Goal: Transaction & Acquisition: Purchase product/service

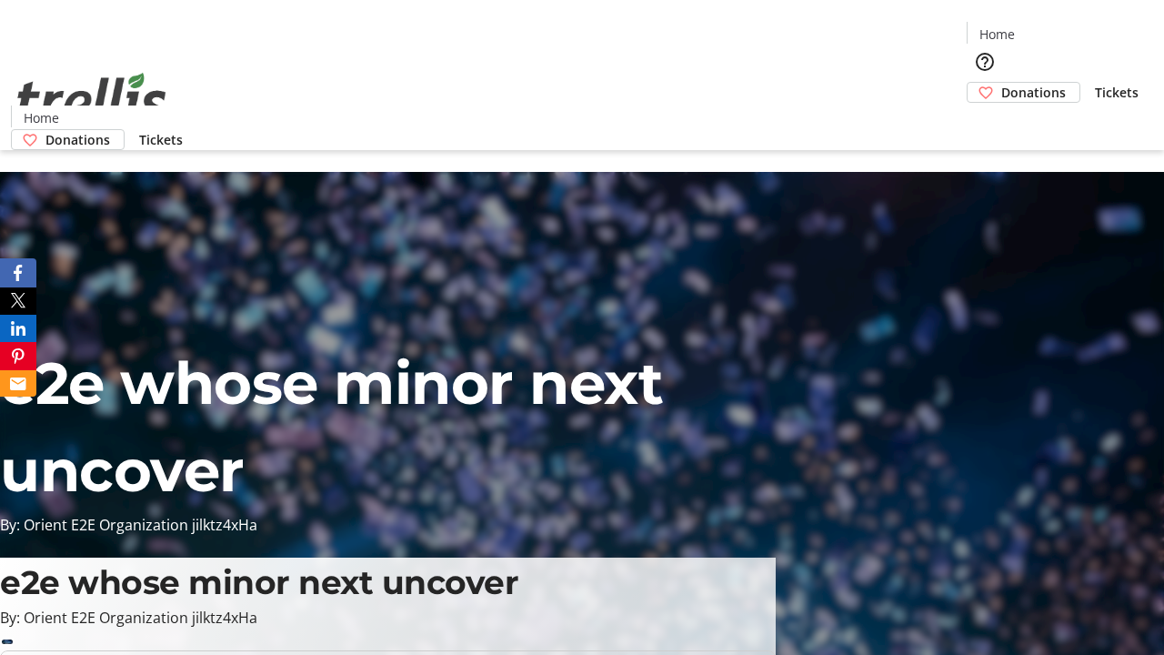
click at [1001, 83] on span "Donations" at bounding box center [1033, 92] width 65 height 19
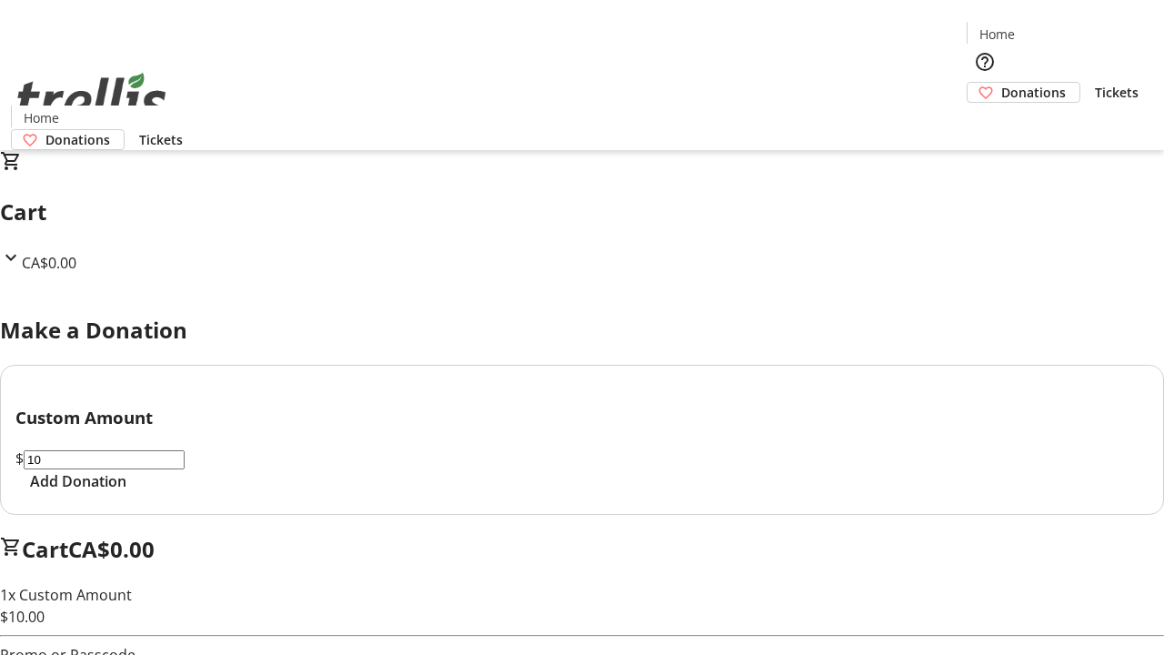
select select "CA"
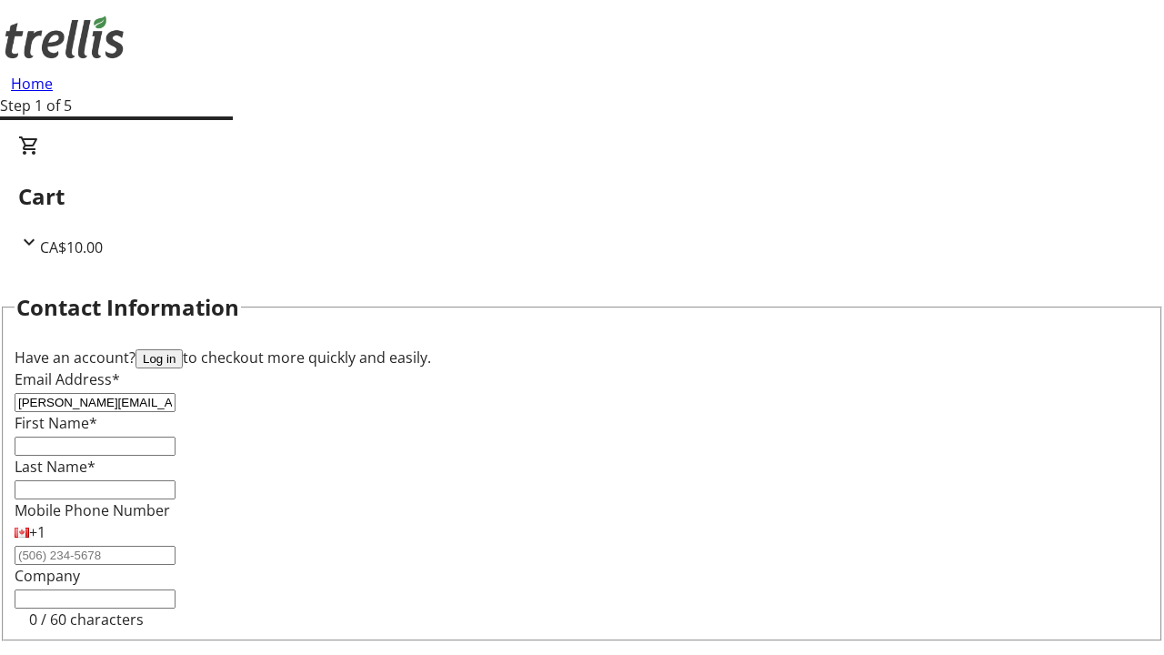
type input "[PERSON_NAME][EMAIL_ADDRESS][DOMAIN_NAME]"
type input "[PERSON_NAME]"
type input "[STREET_ADDRESS][PERSON_NAME]"
type input "Kelowna"
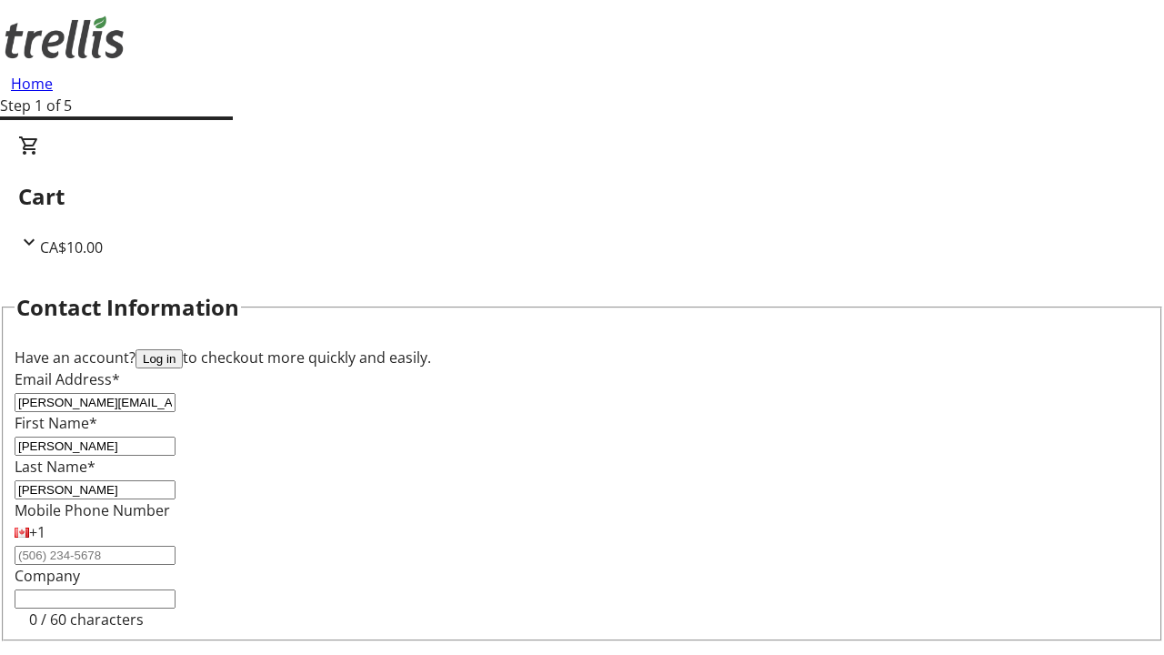
select select "BC"
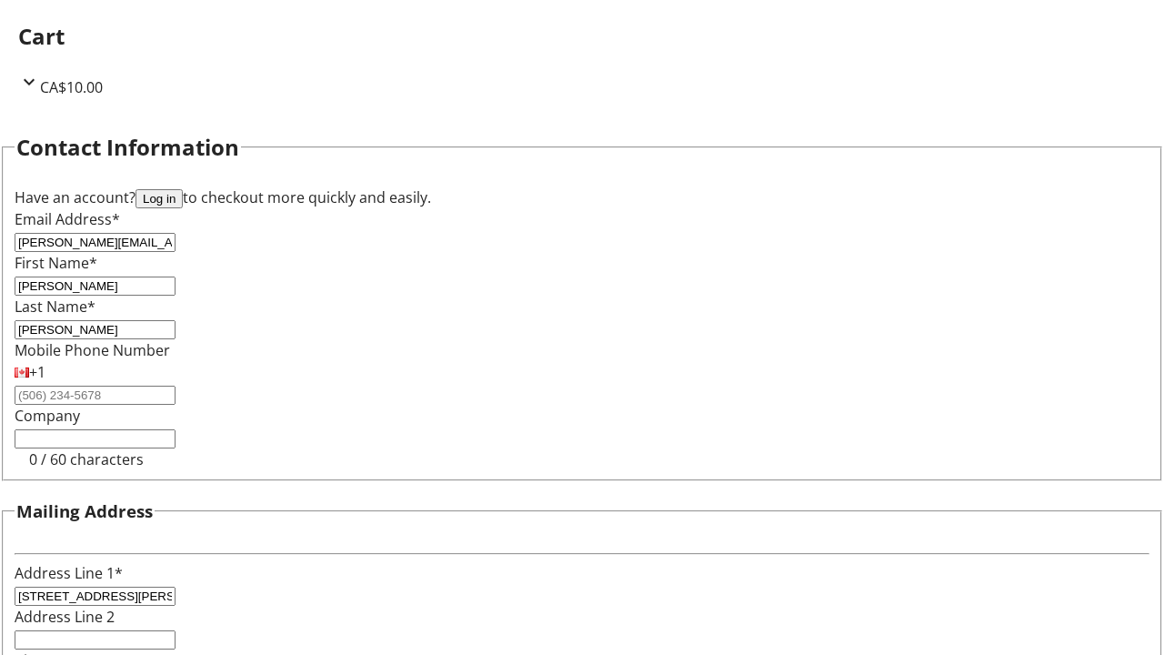
type input "Kelowna"
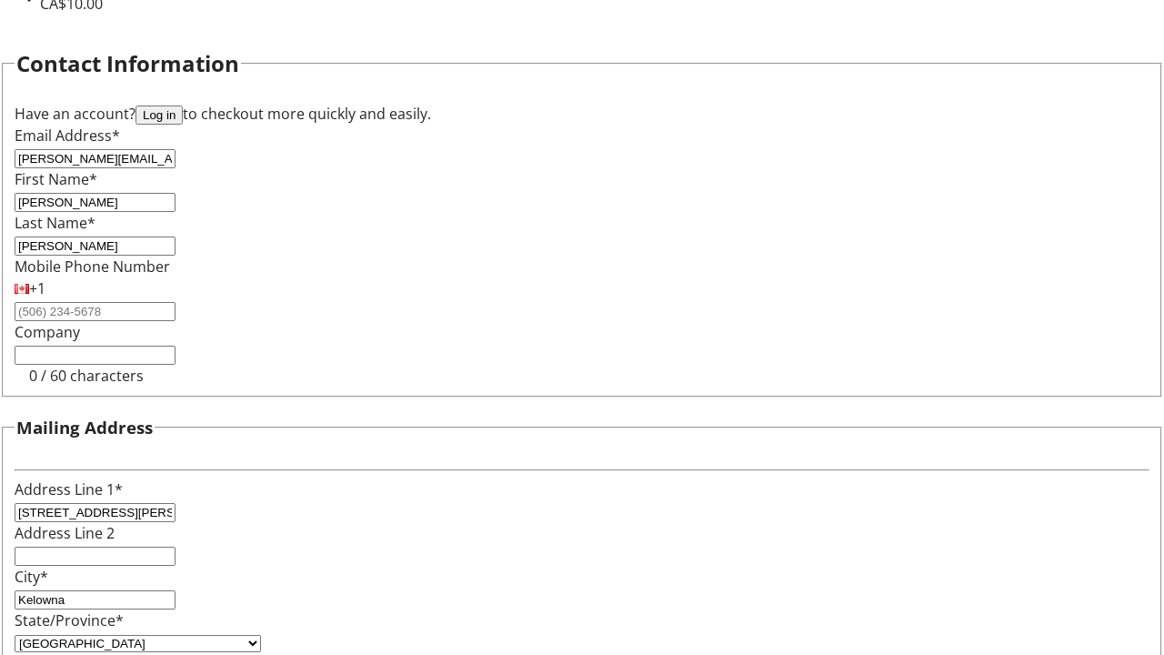
type input "V1Y 0C2"
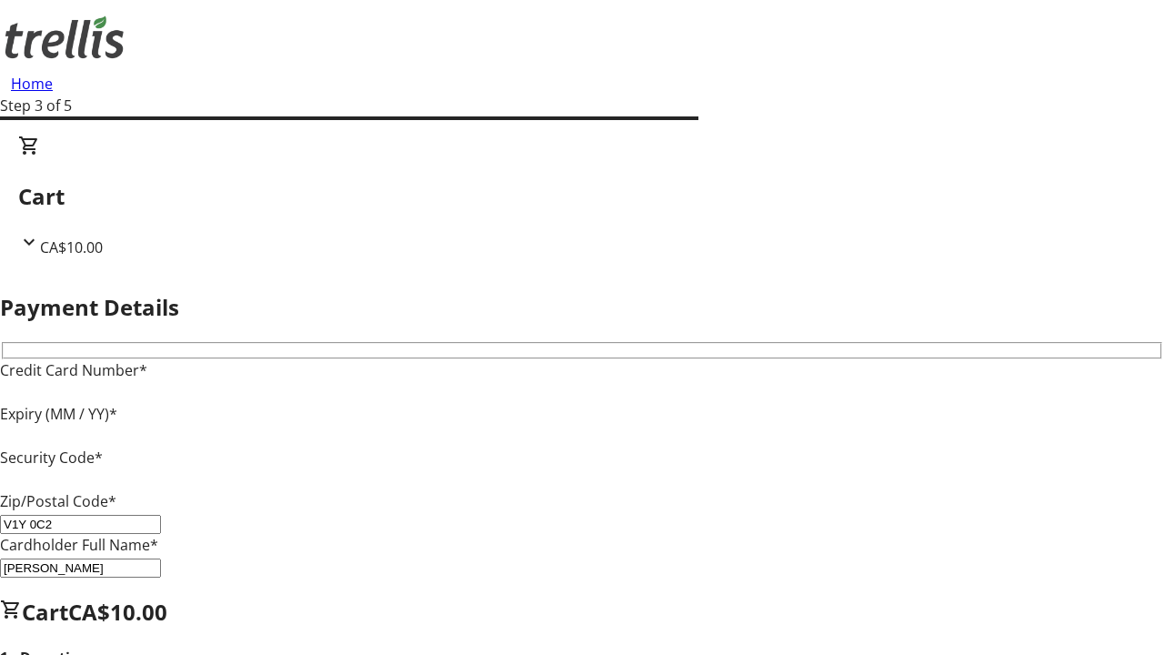
type input "V1Y 0C2"
